Goal: Check status

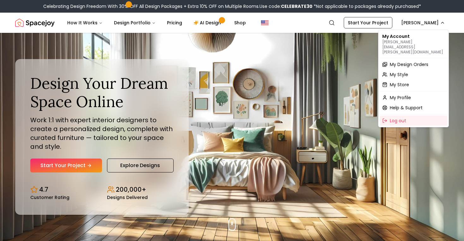
click at [399, 61] on span "My Design Orders" at bounding box center [409, 64] width 39 height 6
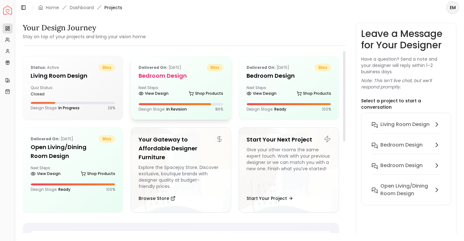
click at [218, 80] on div "Delivered on: [DATE] bliss Bedroom design Next Steps: View Design Shop Products…" at bounding box center [181, 87] width 100 height 63
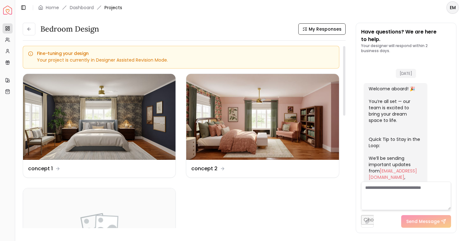
scroll to position [1116, 0]
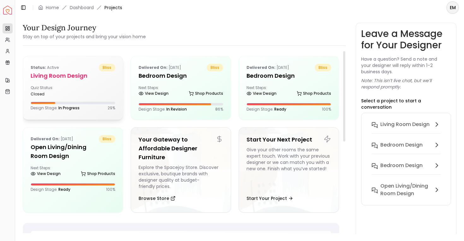
click at [106, 79] on h5 "Living Room design" at bounding box center [73, 75] width 85 height 9
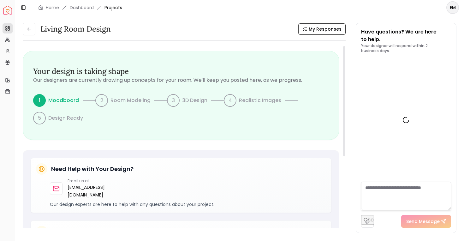
scroll to position [249, 0]
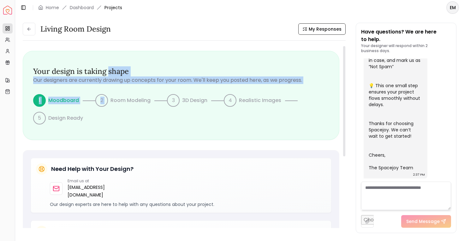
drag, startPoint x: 109, startPoint y: 70, endPoint x: 109, endPoint y: 102, distance: 31.9
click at [109, 101] on div "Your design is taking shape Our designers are currently drawing up concepts for…" at bounding box center [181, 95] width 296 height 58
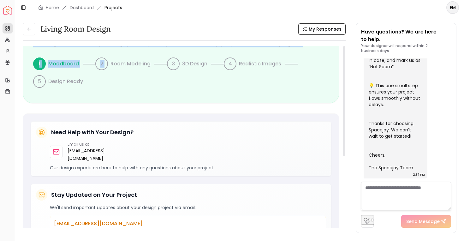
scroll to position [0, 0]
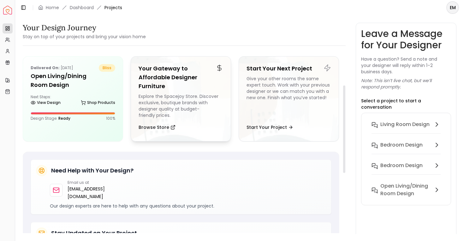
scroll to position [72, 0]
